Goal: Check status: Check status

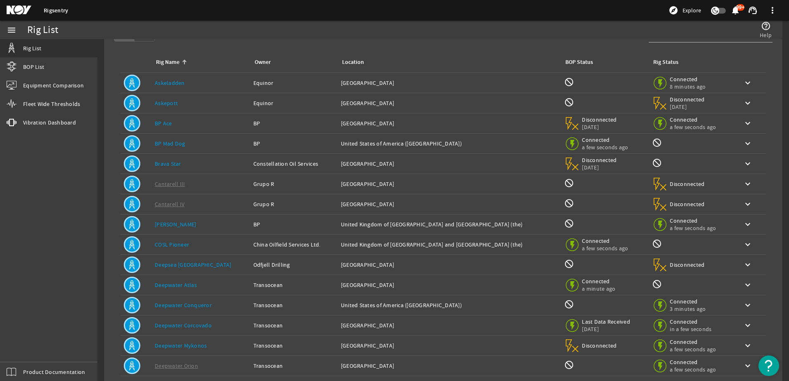
scroll to position [76, 0]
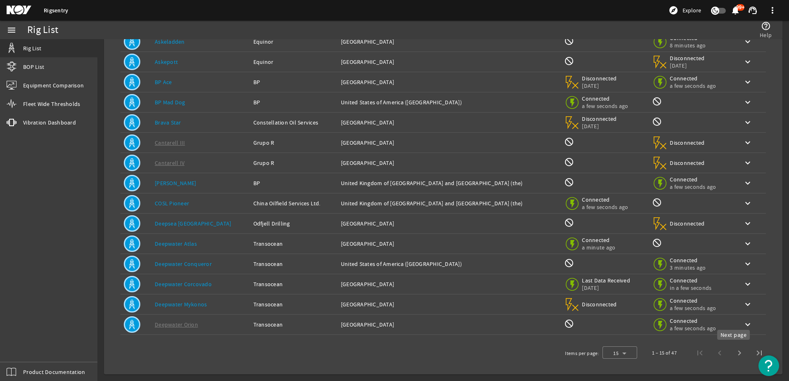
click at [732, 353] on span "Next page" at bounding box center [740, 353] width 20 height 20
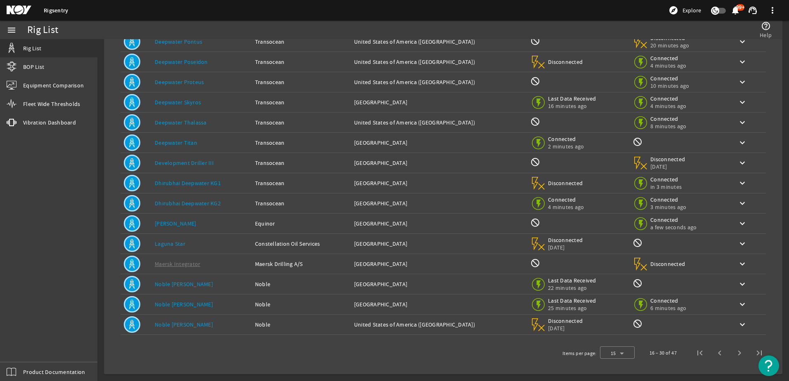
click at [732, 353] on span "Next page" at bounding box center [740, 353] width 20 height 20
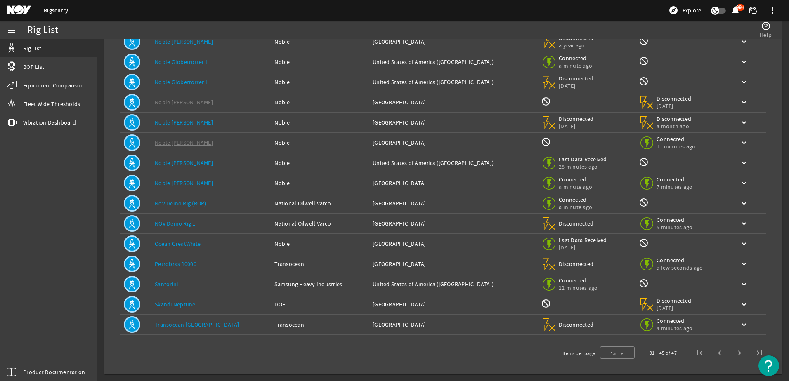
click at [167, 283] on link "Santorini" at bounding box center [166, 284] width 23 height 7
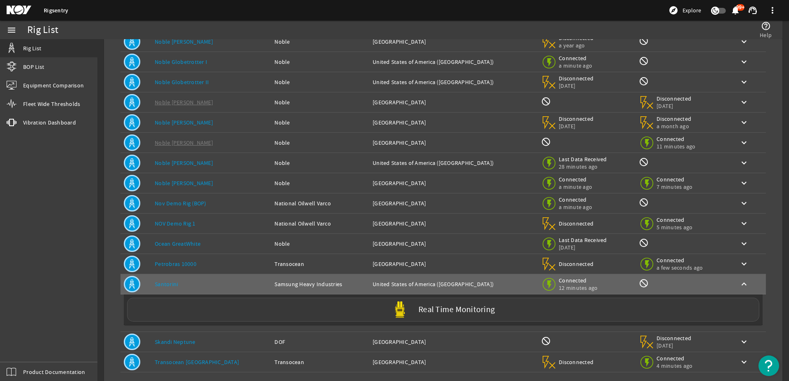
click at [444, 308] on label "Real Time Monitoring" at bounding box center [456, 310] width 76 height 9
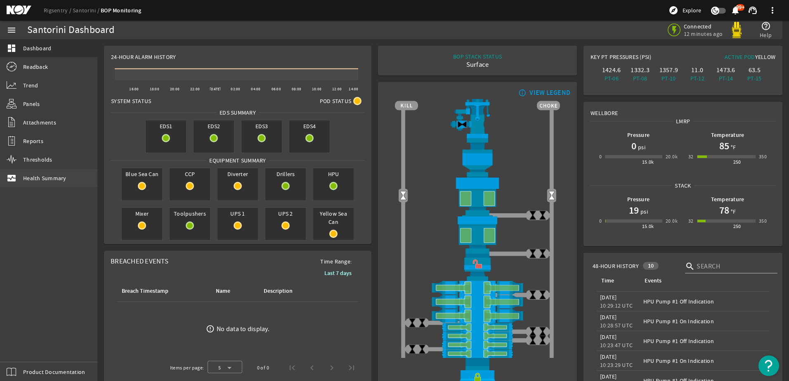
click at [59, 178] on span "Health Summary" at bounding box center [44, 178] width 43 height 8
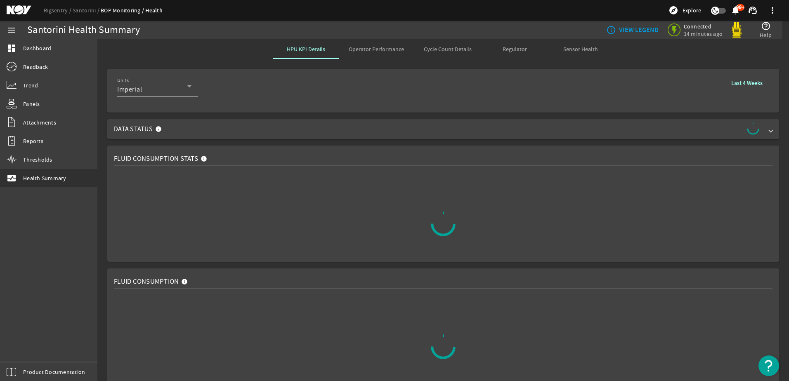
click at [392, 49] on span "Operator Performance" at bounding box center [376, 49] width 55 height 6
click at [740, 82] on b "Last 4 Weeks" at bounding box center [746, 83] width 31 height 8
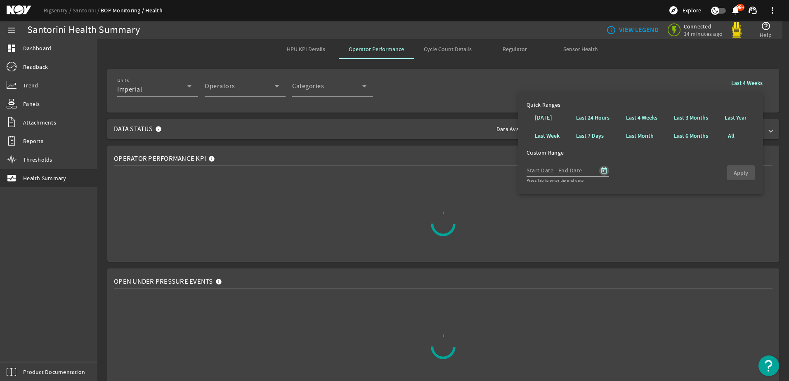
click at [605, 170] on span "Open calendar" at bounding box center [604, 171] width 20 height 20
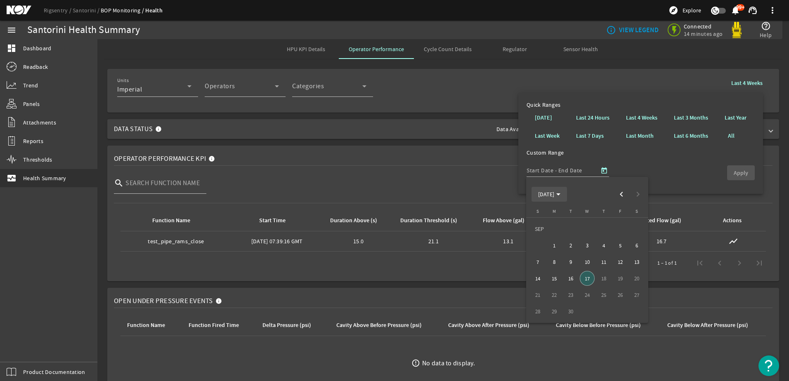
click at [560, 195] on span "[DATE]" at bounding box center [549, 194] width 22 height 7
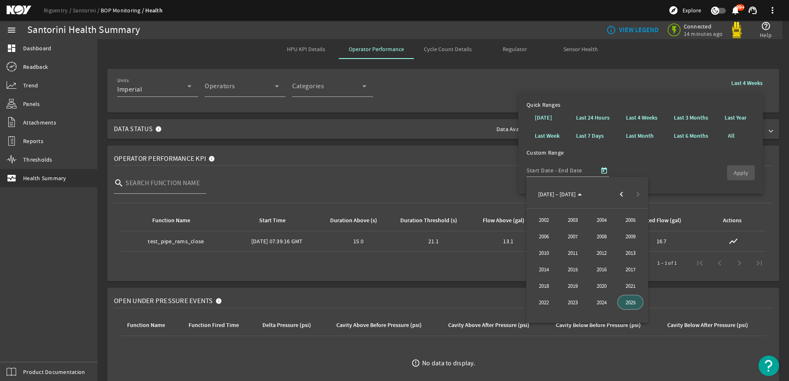
click at [634, 304] on span "2025" at bounding box center [630, 302] width 26 height 15
click at [600, 254] on span "[DATE]" at bounding box center [601, 253] width 26 height 15
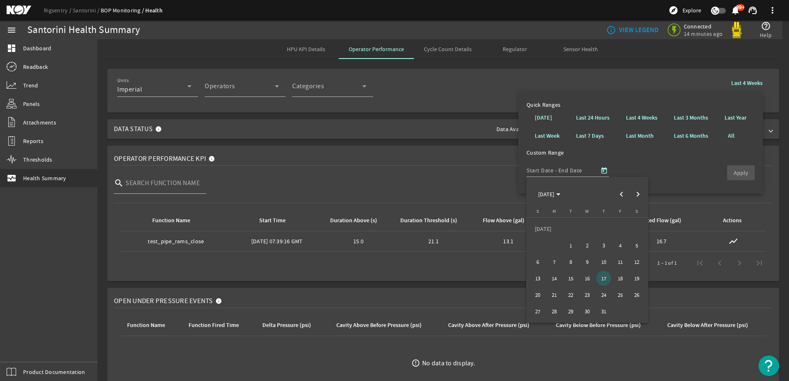
click at [575, 280] on span "15" at bounding box center [570, 278] width 15 height 15
type input "[DATE]"
click at [623, 280] on span "18" at bounding box center [620, 278] width 15 height 15
type input "[DATE]"
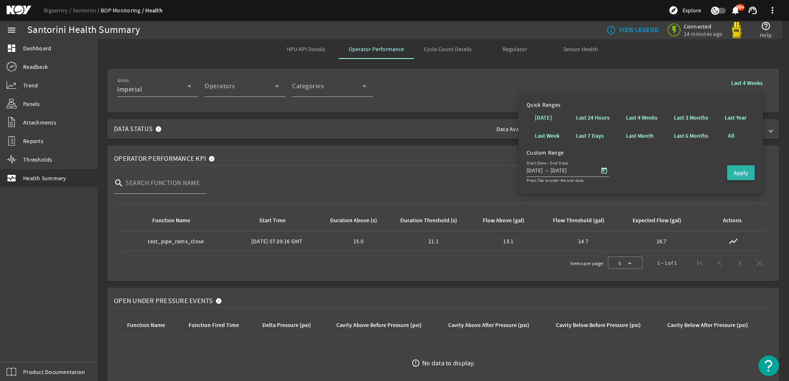
click at [738, 177] on span "Apply" at bounding box center [741, 173] width 14 height 9
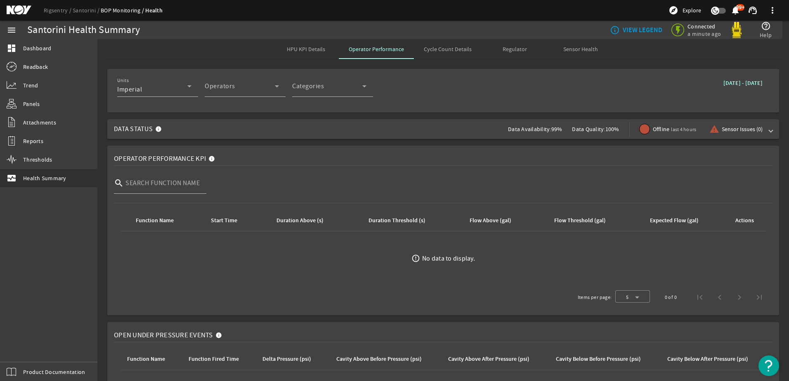
click at [725, 83] on b "[DATE] - [DATE]" at bounding box center [742, 83] width 39 height 8
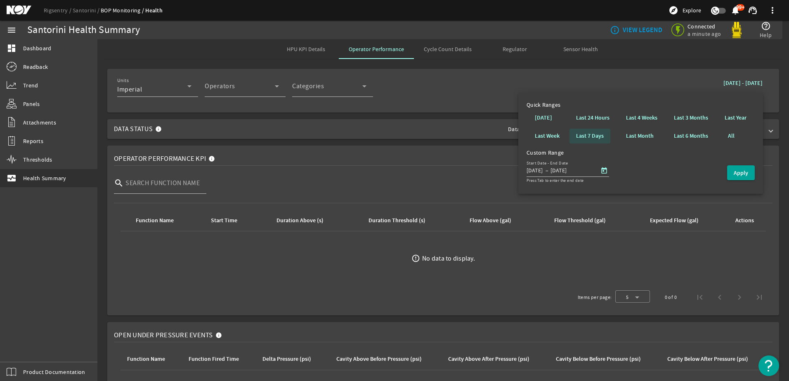
click at [595, 133] on b "Last 7 Days" at bounding box center [590, 136] width 28 height 8
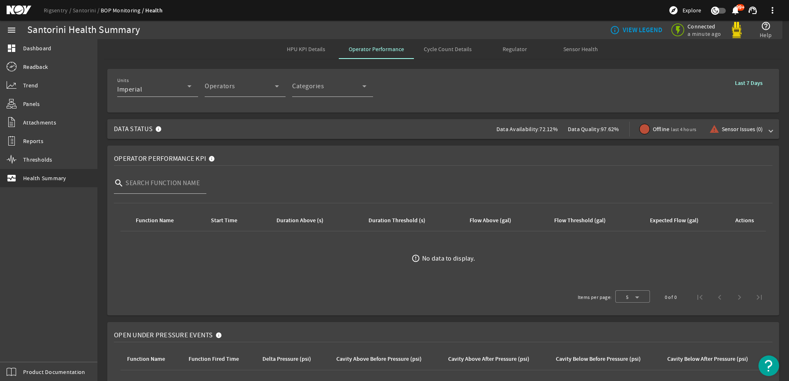
click at [739, 81] on b "Last 7 Days" at bounding box center [749, 83] width 28 height 8
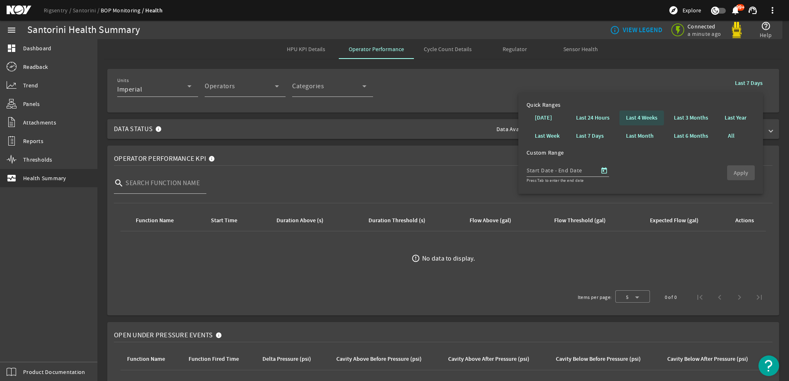
click at [639, 118] on b "Last 4 Weeks" at bounding box center [641, 118] width 31 height 8
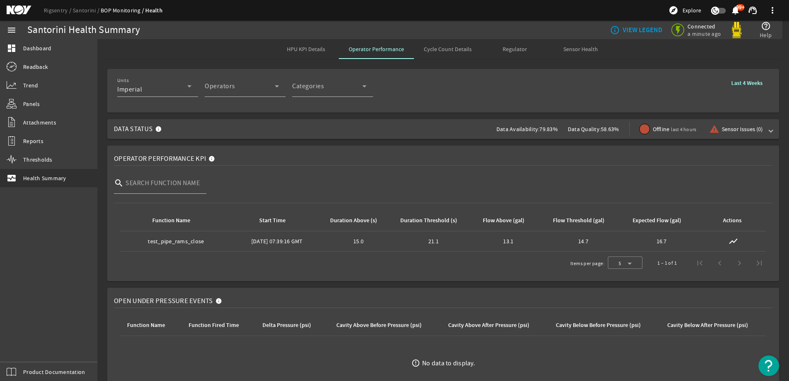
scroll to position [83, 0]
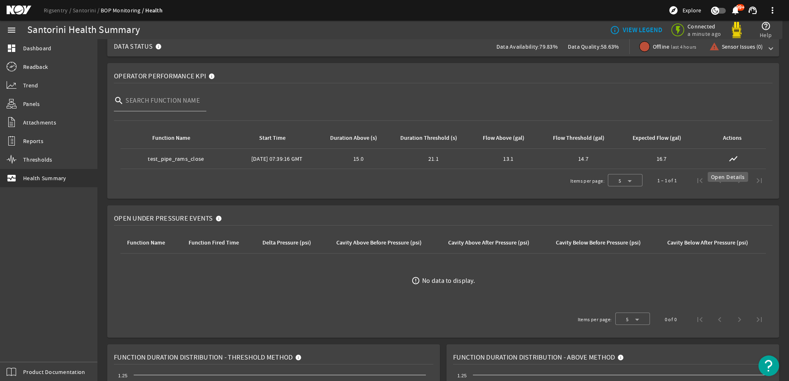
click at [728, 158] on mat-icon "show_chart" at bounding box center [733, 159] width 10 height 10
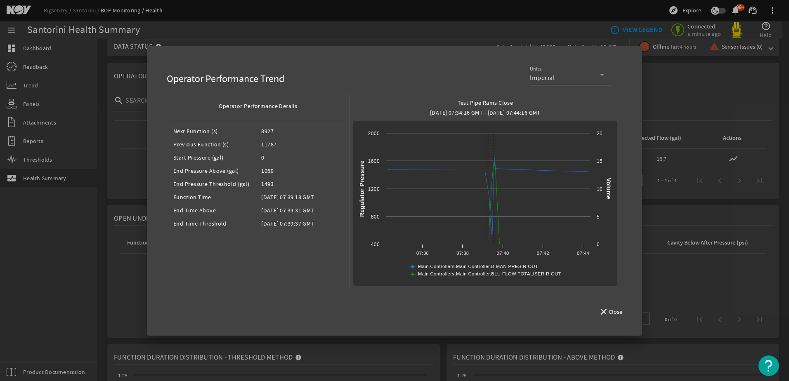
click at [124, 146] on div at bounding box center [394, 190] width 789 height 381
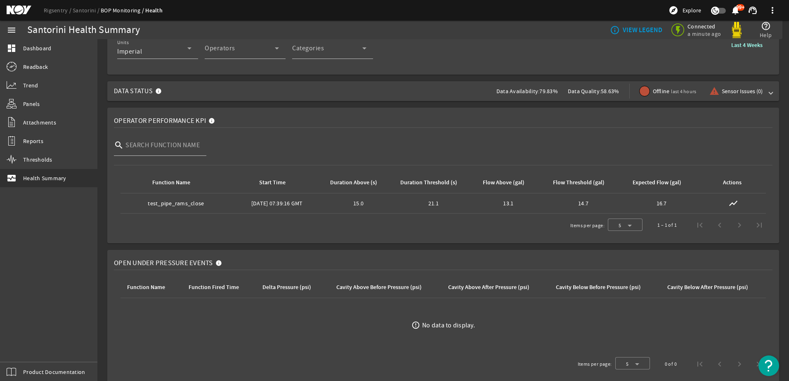
scroll to position [0, 0]
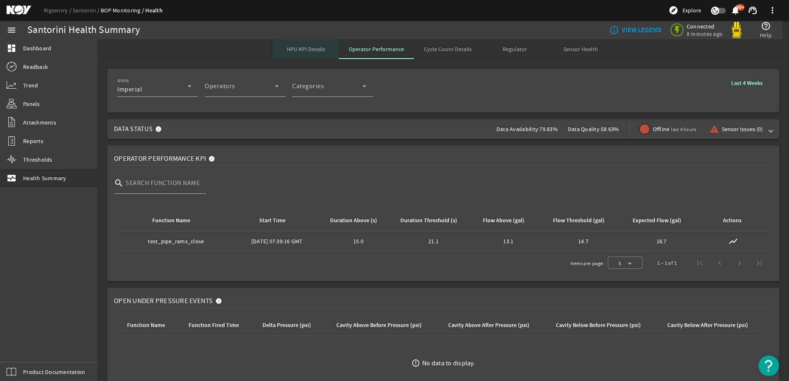
click at [317, 51] on span "HPU KPI Details" at bounding box center [306, 49] width 38 height 6
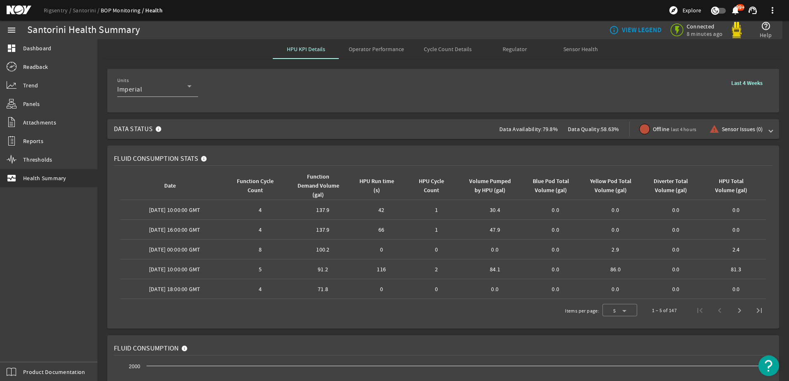
click at [374, 52] on span "Operator Performance" at bounding box center [376, 49] width 55 height 6
